Goal: Task Accomplishment & Management: Complete application form

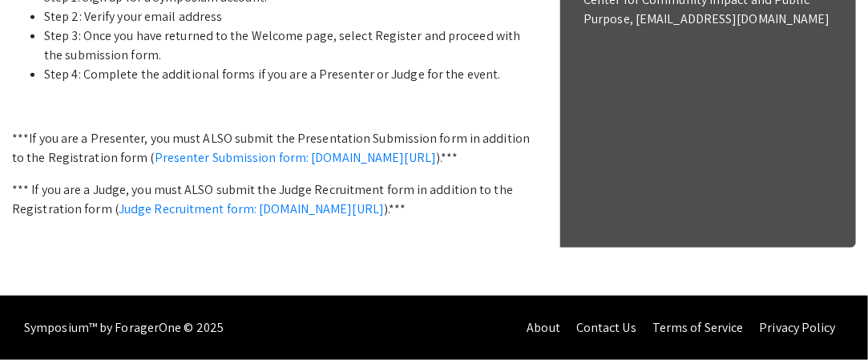
scroll to position [696, 0]
click at [292, 167] on p "***If you are a Presenter, you must ALSO submit the Presentation Submission for…" at bounding box center [273, 148] width 523 height 38
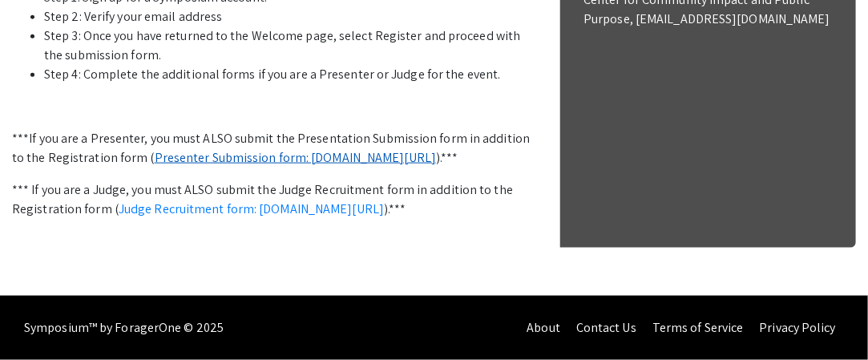
click at [311, 166] on link "Presenter Submission form: symposium.foragerone.com/lssfsymposium2025/submission" at bounding box center [296, 157] width 282 height 17
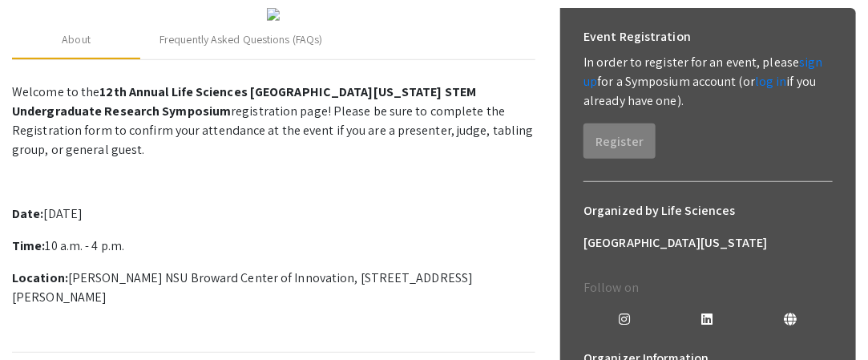
scroll to position [238, 0]
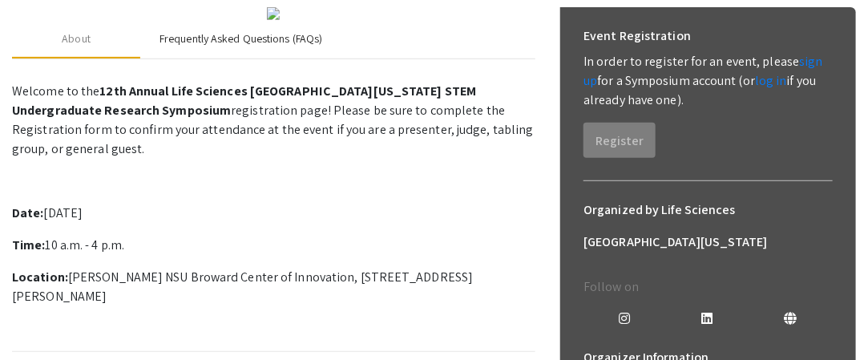
click at [260, 58] on div "Frequently Asked Questions (FAQs)" at bounding box center [240, 39] width 201 height 38
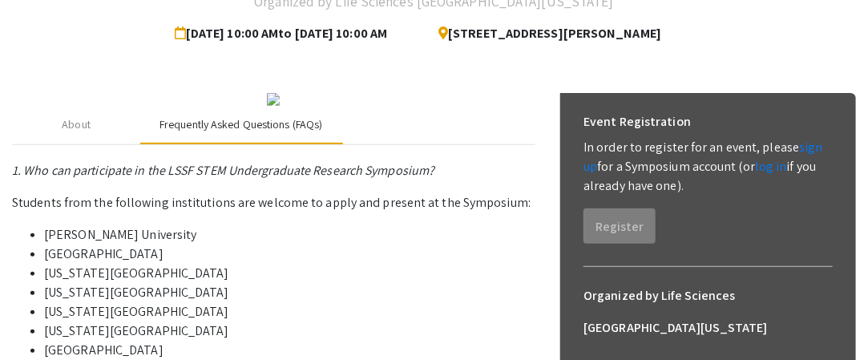
scroll to position [144, 0]
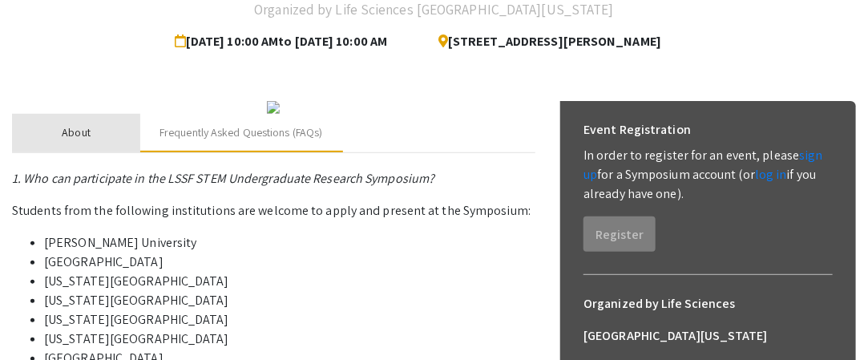
click at [109, 152] on div "About" at bounding box center [76, 133] width 128 height 38
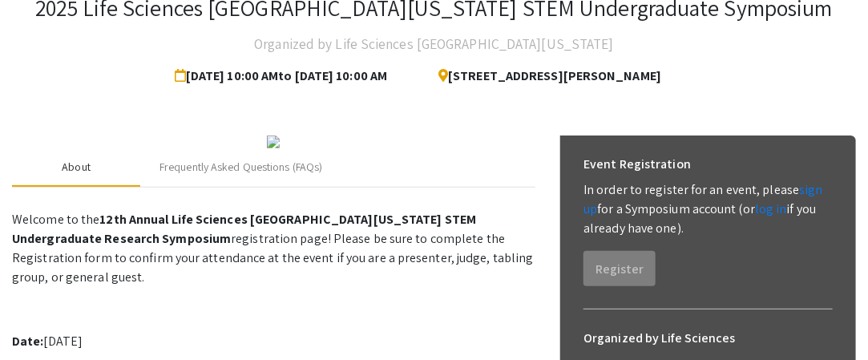
scroll to position [0, 0]
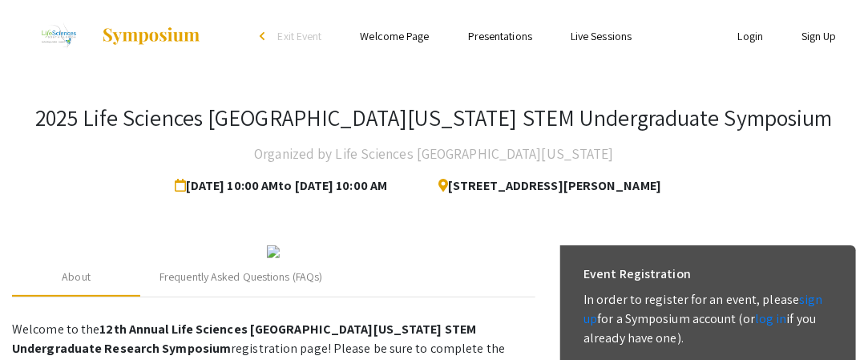
click at [490, 30] on link "Presentations" at bounding box center [500, 36] width 64 height 14
click at [292, 35] on span "Exit Event" at bounding box center [300, 36] width 44 height 14
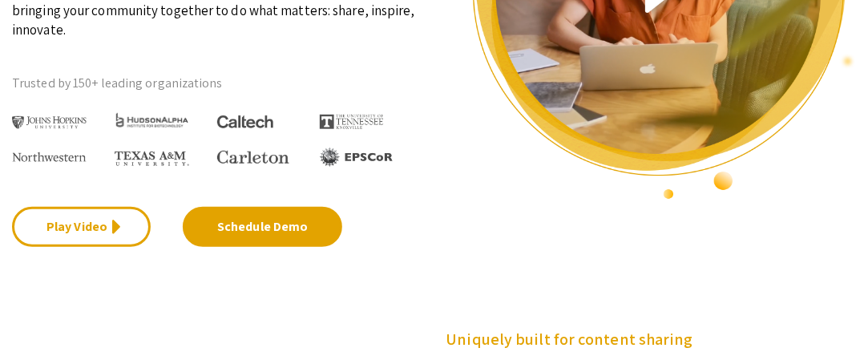
scroll to position [309, 0]
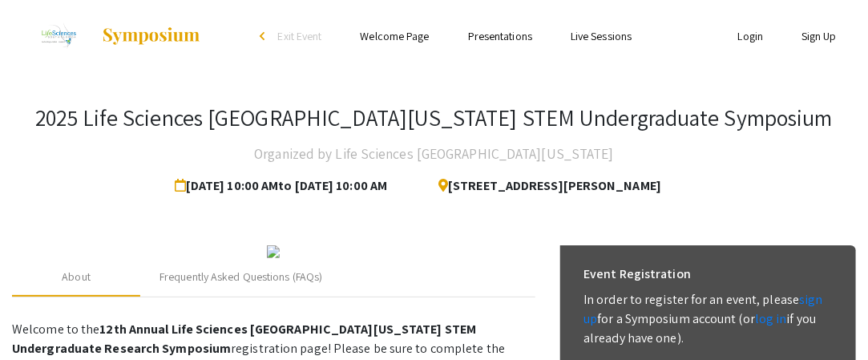
click at [502, 37] on link "Presentations" at bounding box center [500, 36] width 64 height 14
click at [487, 36] on link "Presentations" at bounding box center [500, 36] width 64 height 14
click at [492, 42] on link "Presentations" at bounding box center [500, 36] width 64 height 14
click at [486, 33] on link "Presentations" at bounding box center [500, 36] width 64 height 14
click at [505, 41] on link "Presentations" at bounding box center [500, 36] width 64 height 14
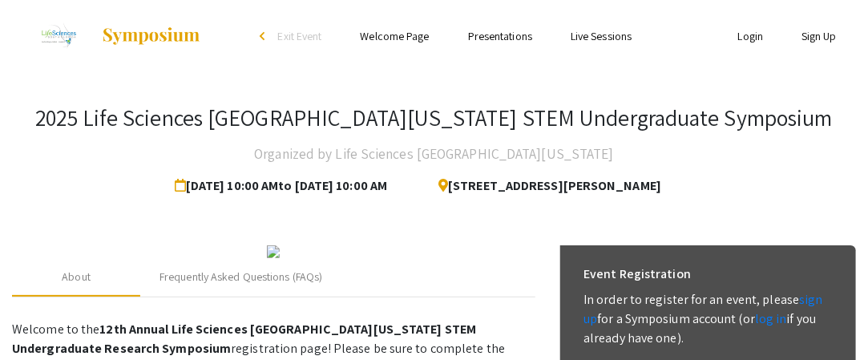
click at [133, 35] on img at bounding box center [151, 35] width 100 height 19
click at [508, 38] on link "Presentations" at bounding box center [500, 36] width 64 height 14
click at [482, 32] on link "Presentations" at bounding box center [500, 36] width 64 height 14
click at [262, 36] on div "arrow_back_ios" at bounding box center [265, 36] width 10 height 10
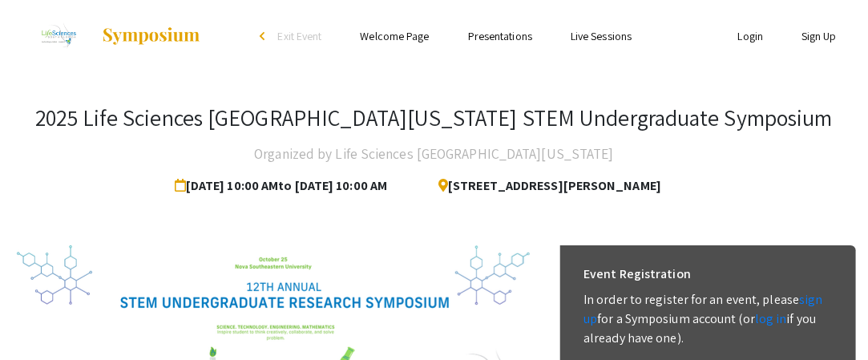
click at [490, 34] on link "Presentations" at bounding box center [500, 36] width 64 height 14
click at [466, 28] on li "Presentations" at bounding box center [500, 35] width 103 height 19
click at [495, 42] on link "Presentations" at bounding box center [500, 36] width 64 height 14
click at [478, 34] on link "Presentations" at bounding box center [500, 36] width 64 height 14
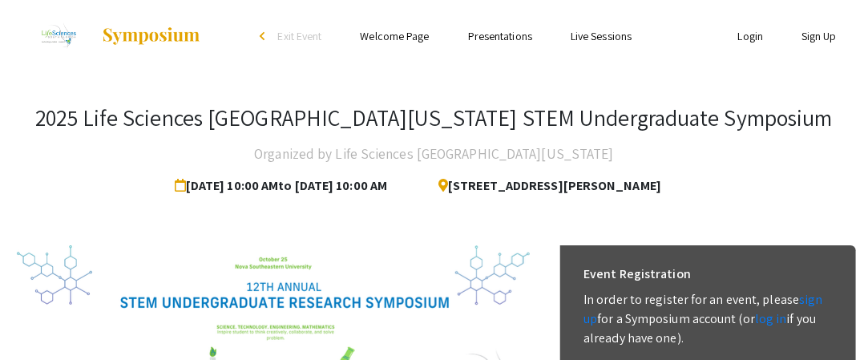
click at [478, 34] on link "Presentations" at bounding box center [500, 36] width 64 height 14
drag, startPoint x: 478, startPoint y: 34, endPoint x: 808, endPoint y: 204, distance: 370.2
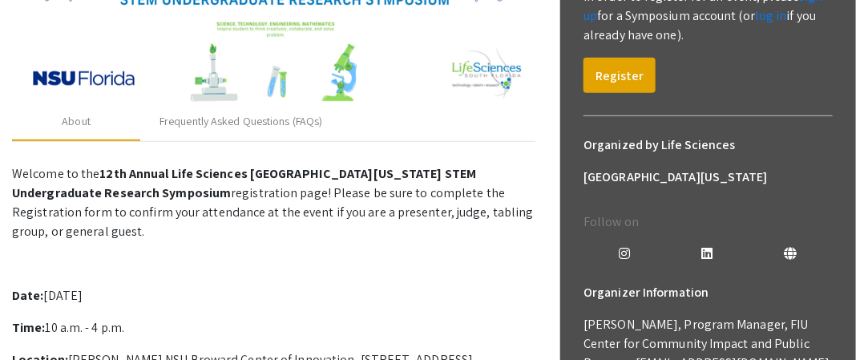
scroll to position [305, 0]
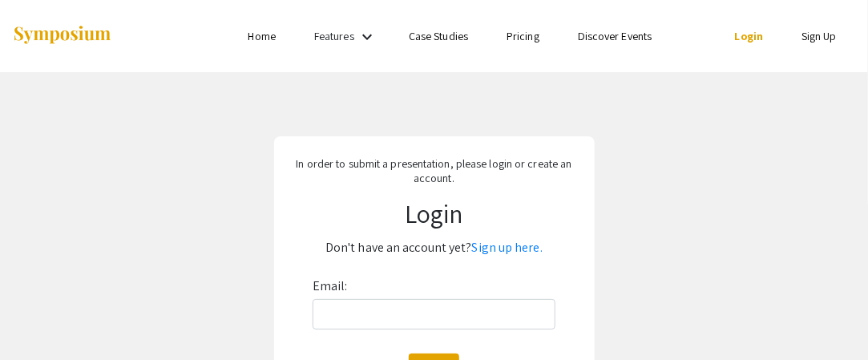
scroll to position [167, 0]
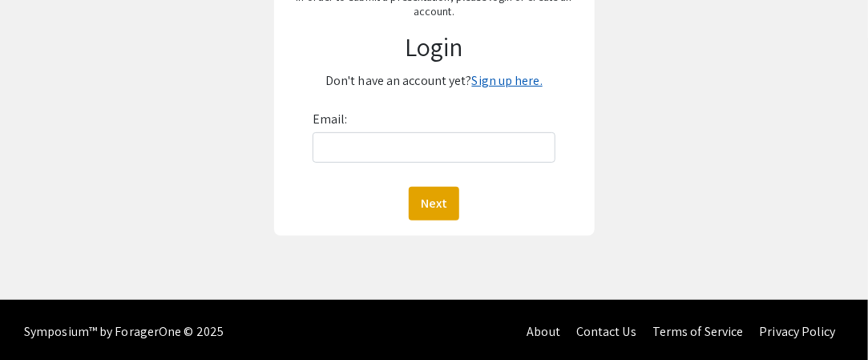
click at [495, 83] on link "Sign up here." at bounding box center [507, 80] width 71 height 17
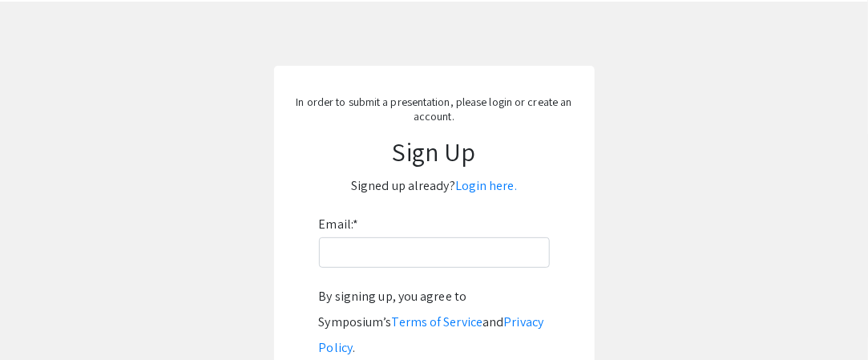
scroll to position [74, 0]
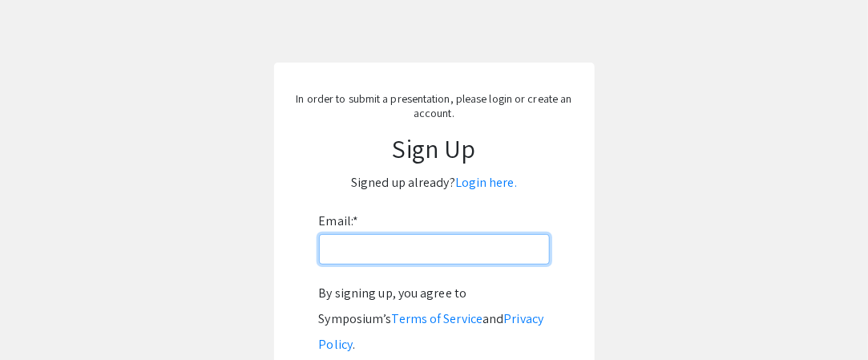
click at [405, 256] on input "Email: *" at bounding box center [434, 249] width 231 height 30
type input "[EMAIL_ADDRESS][DOMAIN_NAME]"
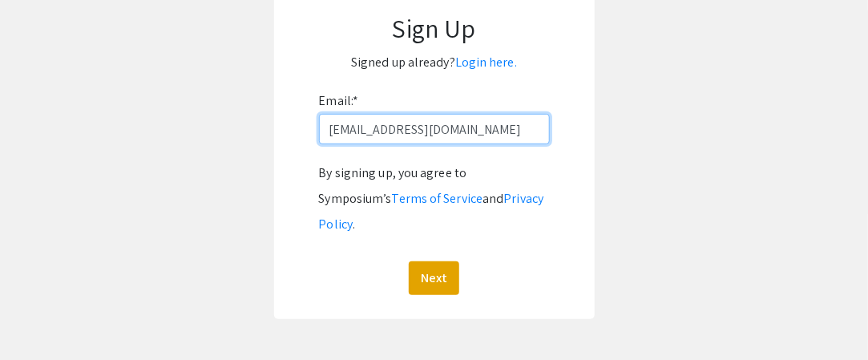
scroll to position [200, 0]
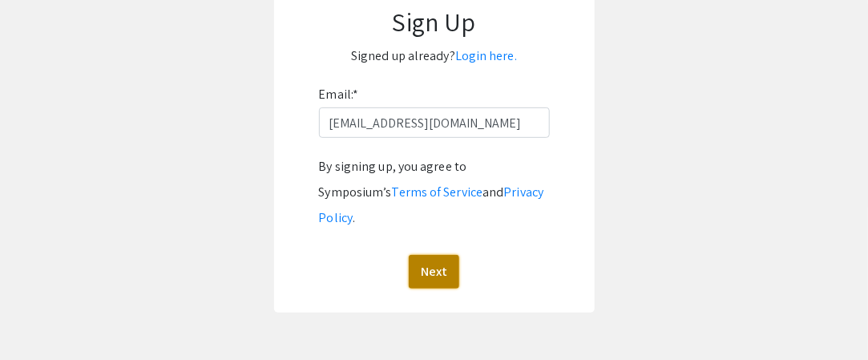
click at [434, 256] on button "Next" at bounding box center [434, 272] width 50 height 34
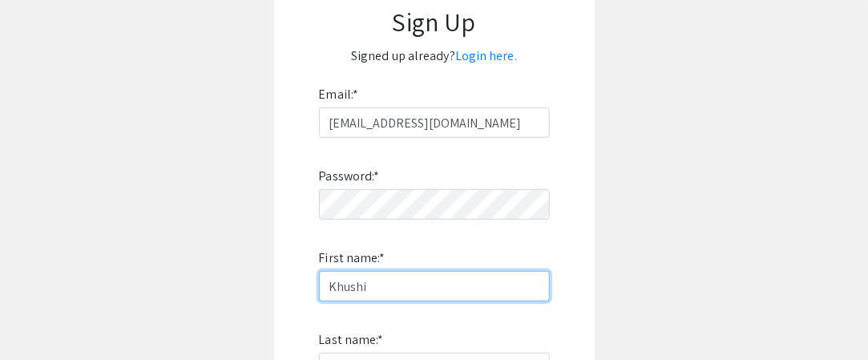
type input "Khushi"
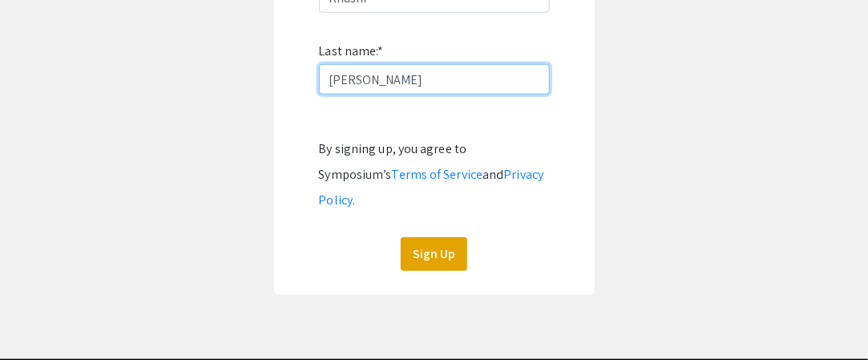
scroll to position [490, 0]
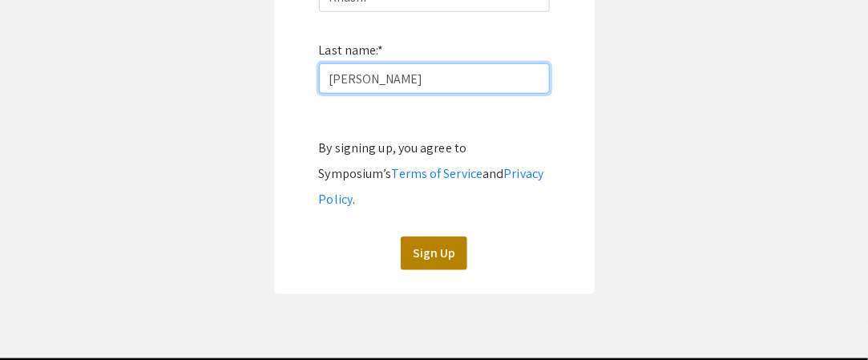
type input "[PERSON_NAME]"
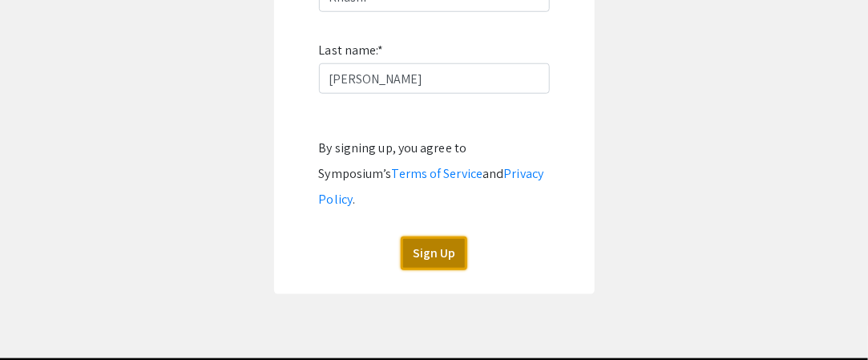
click at [426, 236] on button "Sign Up" at bounding box center [434, 253] width 67 height 34
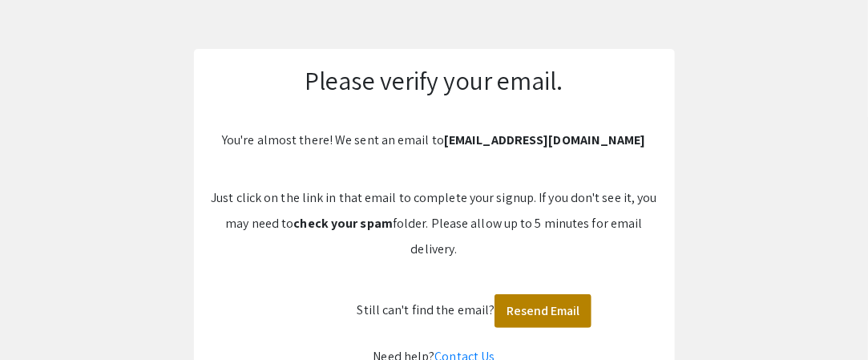
scroll to position [87, 0]
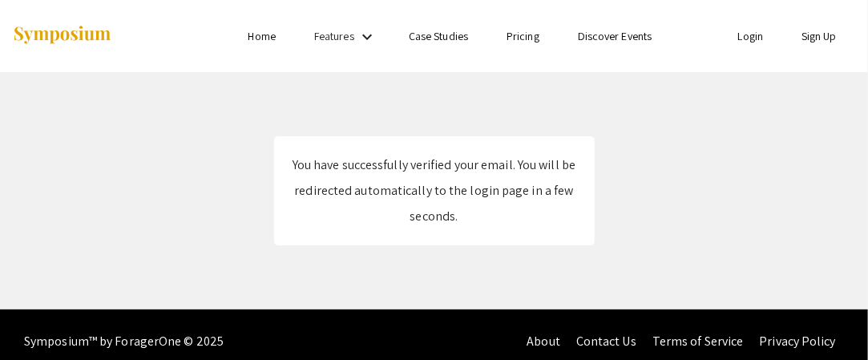
scroll to position [14, 0]
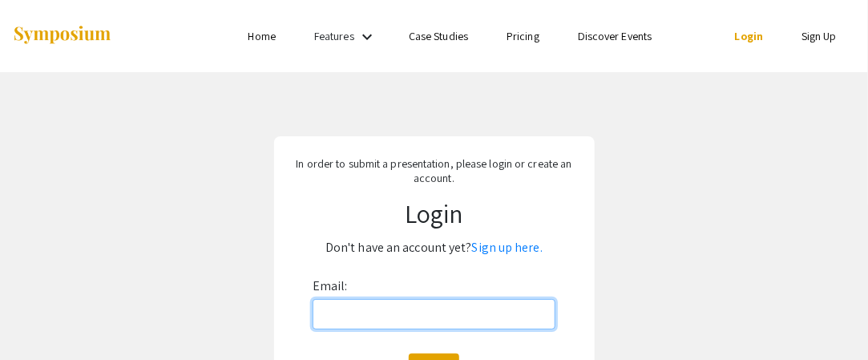
click at [433, 309] on input "Email:" at bounding box center [433, 314] width 243 height 30
type input "[EMAIL_ADDRESS][DOMAIN_NAME]"
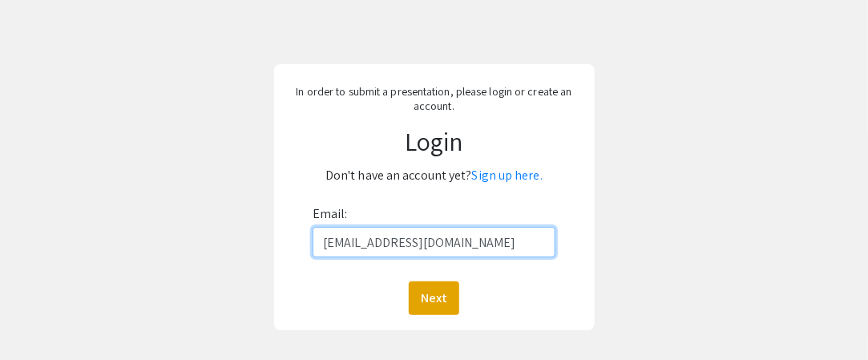
scroll to position [74, 0]
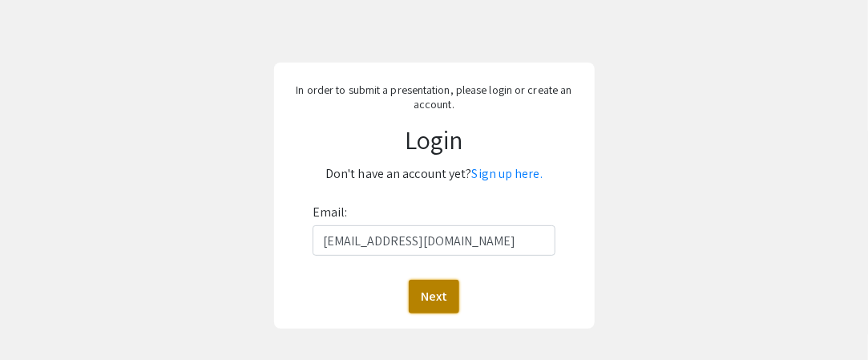
click at [434, 304] on button "Next" at bounding box center [434, 297] width 50 height 34
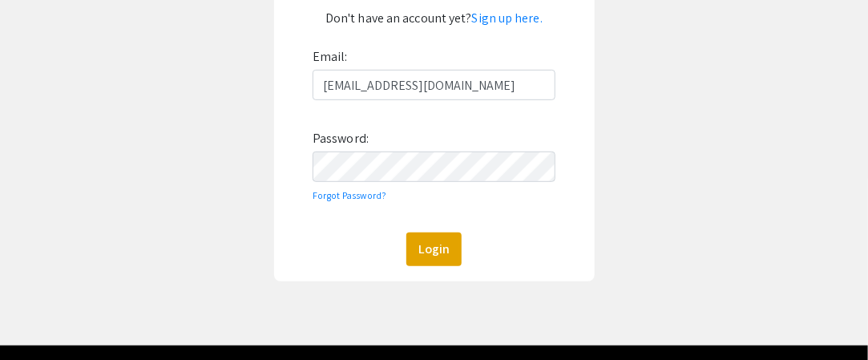
scroll to position [231, 0]
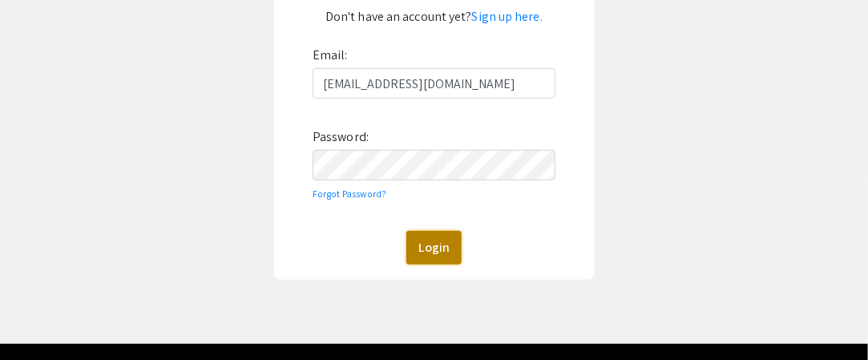
click at [443, 244] on button "Login" at bounding box center [433, 248] width 55 height 34
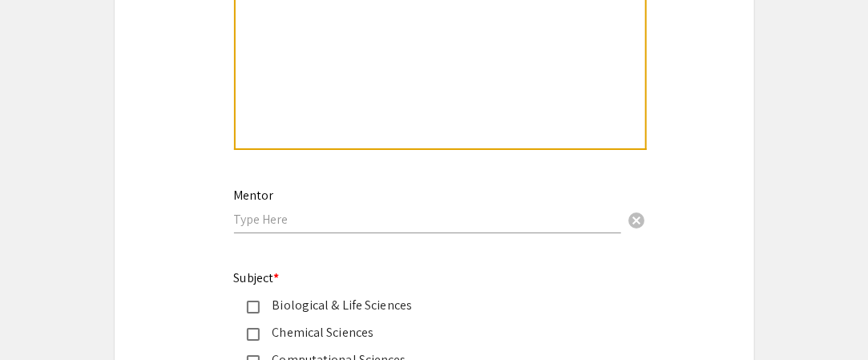
scroll to position [1845, 0]
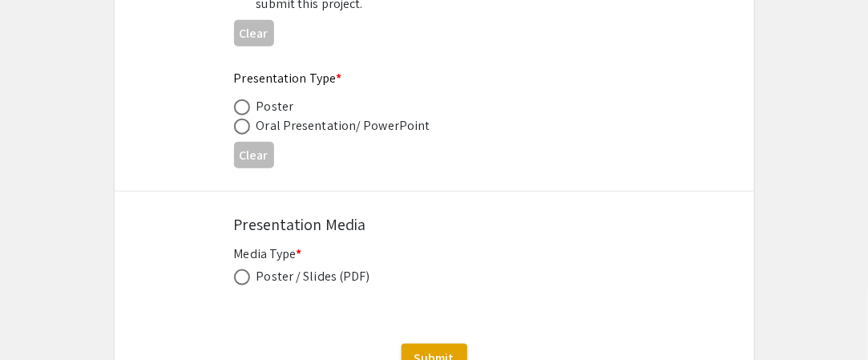
scroll to position [2687, 0]
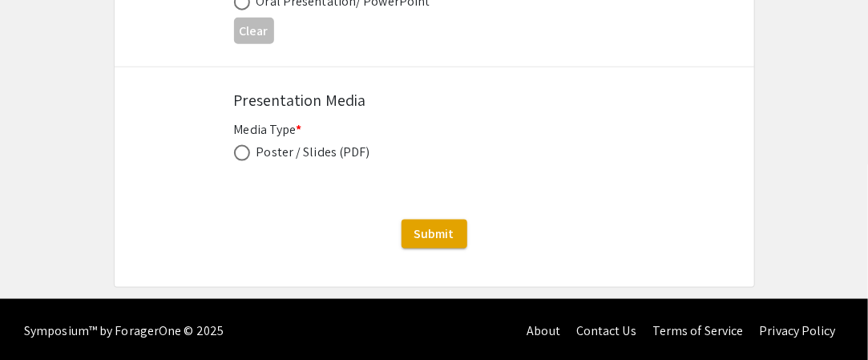
click at [246, 145] on span at bounding box center [242, 153] width 16 height 16
click at [246, 145] on input "radio" at bounding box center [242, 153] width 16 height 16
radio input "true"
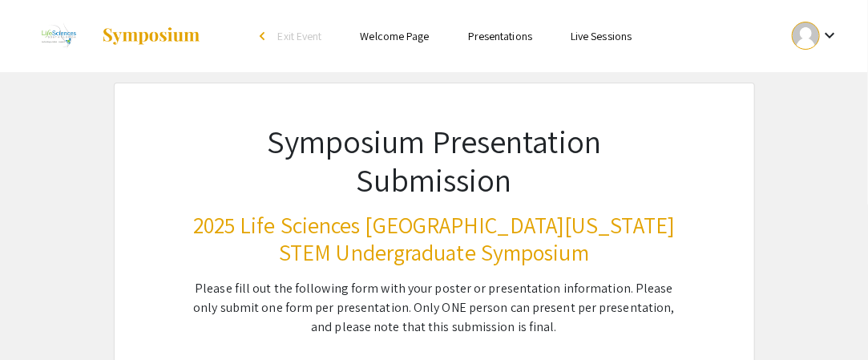
scroll to position [43, 0]
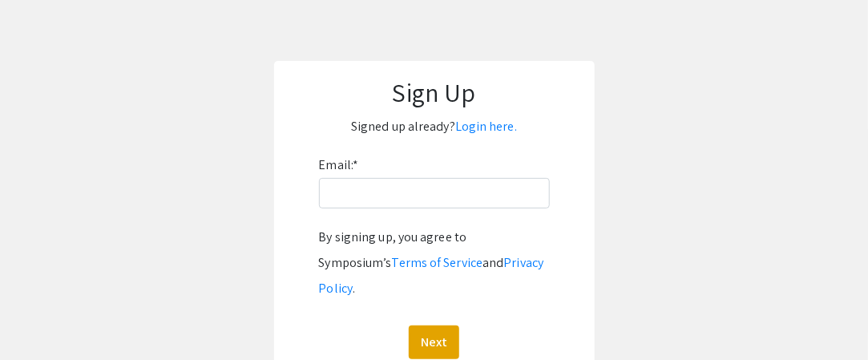
scroll to position [75, 0]
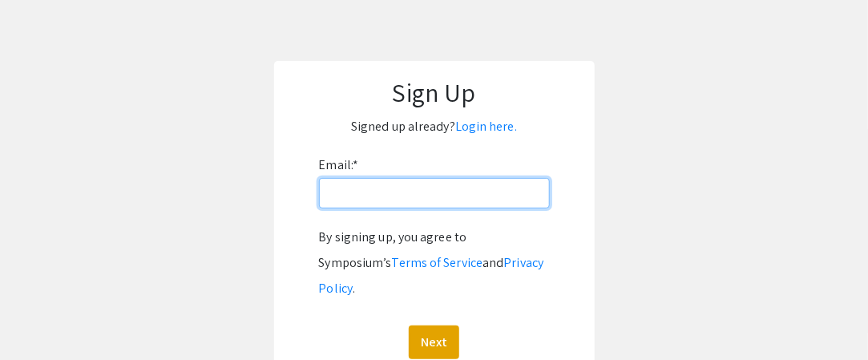
click at [428, 187] on input "Email: *" at bounding box center [434, 193] width 231 height 30
type input "[EMAIL_ADDRESS][DOMAIN_NAME]"
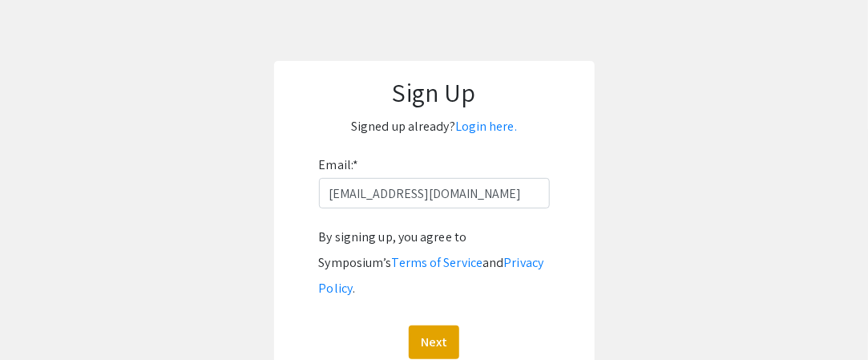
drag, startPoint x: 651, startPoint y: 231, endPoint x: 441, endPoint y: 286, distance: 217.9
click at [652, 231] on app-signup "Sign Up Signed up already? Login here. Email: * kf1290@mynsu.nova.edu By signin…" at bounding box center [434, 222] width 868 height 322
click at [424, 325] on button "Next" at bounding box center [434, 342] width 50 height 34
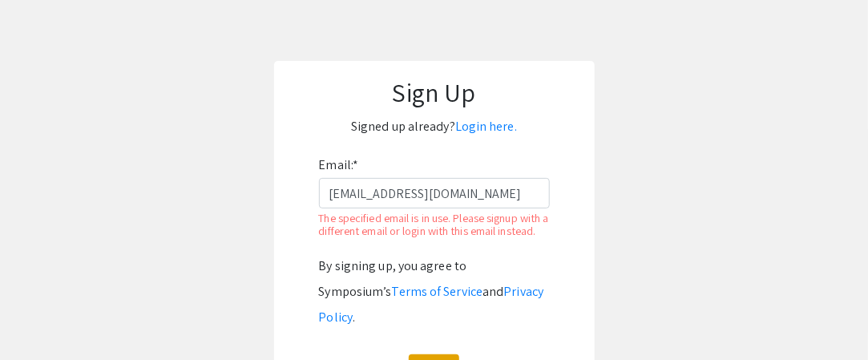
click at [629, 184] on app-signup "Sign Up Signed up already? Login here. Email: * kf1290@mynsu.nova.edu The speci…" at bounding box center [434, 236] width 868 height 351
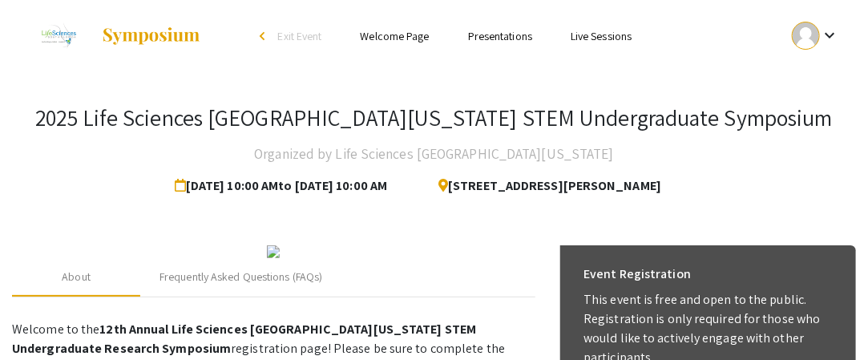
click at [229, 114] on h3 "2025 Life Sciences [GEOGRAPHIC_DATA][US_STATE] STEM Undergraduate Symposium" at bounding box center [433, 117] width 797 height 27
click at [229, 115] on h3 "2025 Life Sciences [GEOGRAPHIC_DATA][US_STATE] STEM Undergraduate Symposium" at bounding box center [433, 117] width 797 height 27
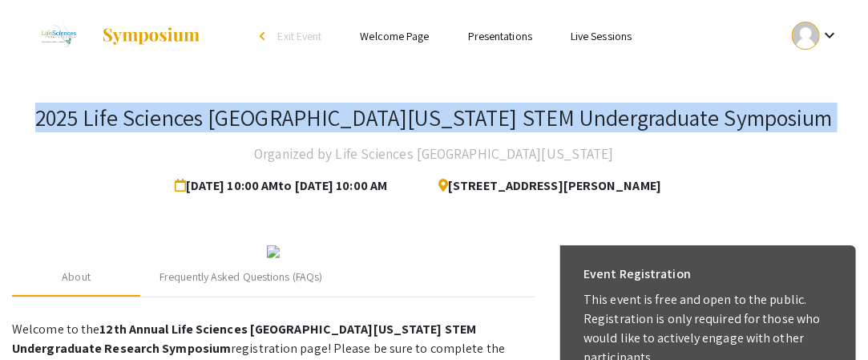
click at [229, 115] on h3 "2025 Life Sciences [GEOGRAPHIC_DATA][US_STATE] STEM Undergraduate Symposium" at bounding box center [433, 117] width 797 height 27
copy h3 "2025 Life Sciences [GEOGRAPHIC_DATA][US_STATE] STEM Undergraduate Symposium"
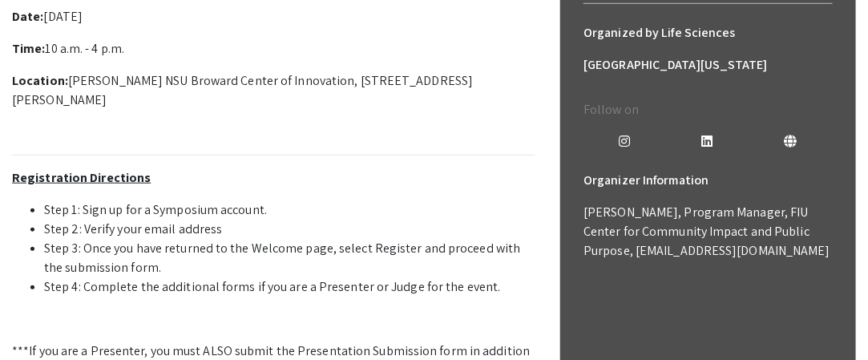
scroll to position [434, 0]
click at [346, 195] on p "Welcome to the 12th Annual Life Sciences [GEOGRAPHIC_DATA][US_STATE] STEM Under…" at bounding box center [273, 187] width 523 height 616
